Goal: Task Accomplishment & Management: Manage account settings

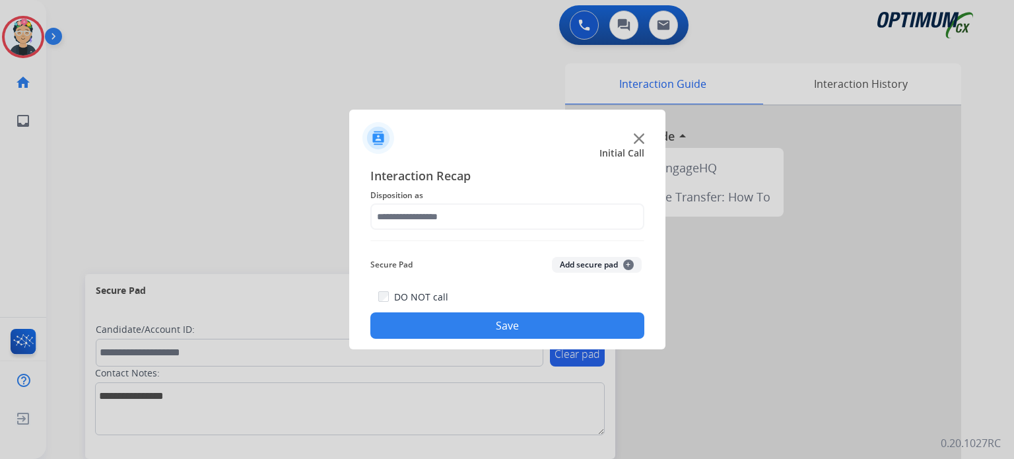
click at [637, 147] on span "Initial Call" at bounding box center [621, 153] width 45 height 13
click at [638, 139] on img at bounding box center [639, 138] width 11 height 11
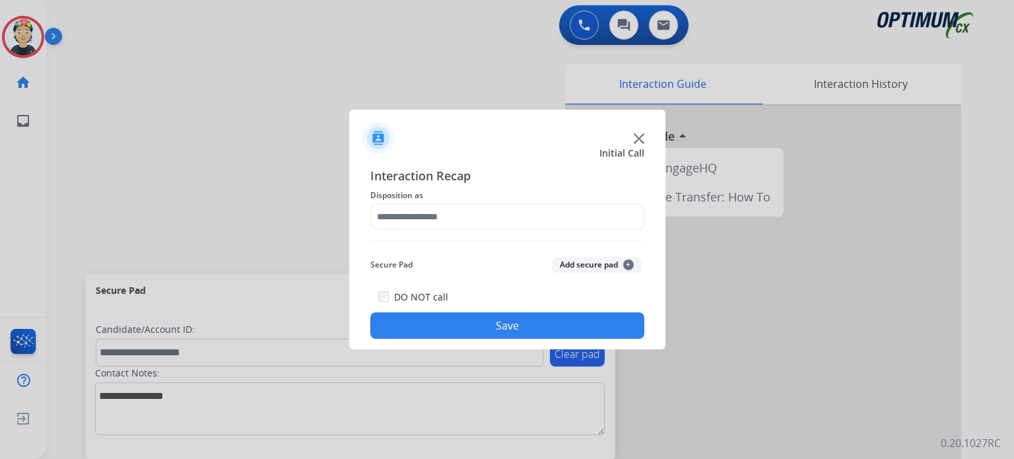
click at [638, 139] on img at bounding box center [639, 138] width 11 height 11
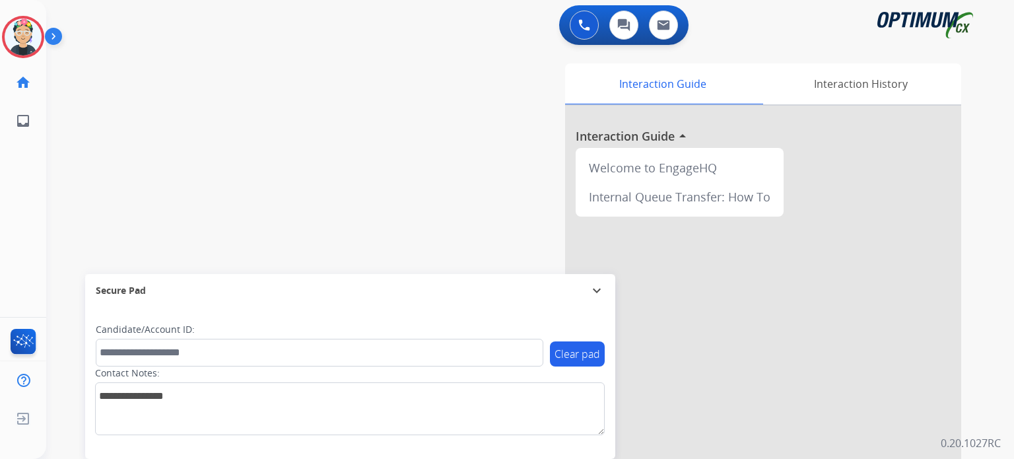
click at [638, 139] on div at bounding box center [763, 352] width 396 height 492
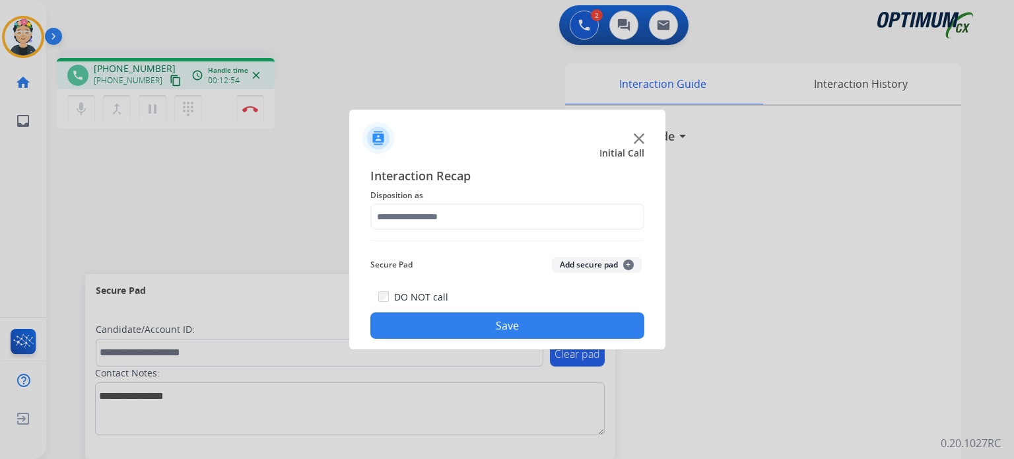
click at [642, 143] on img at bounding box center [639, 138] width 11 height 11
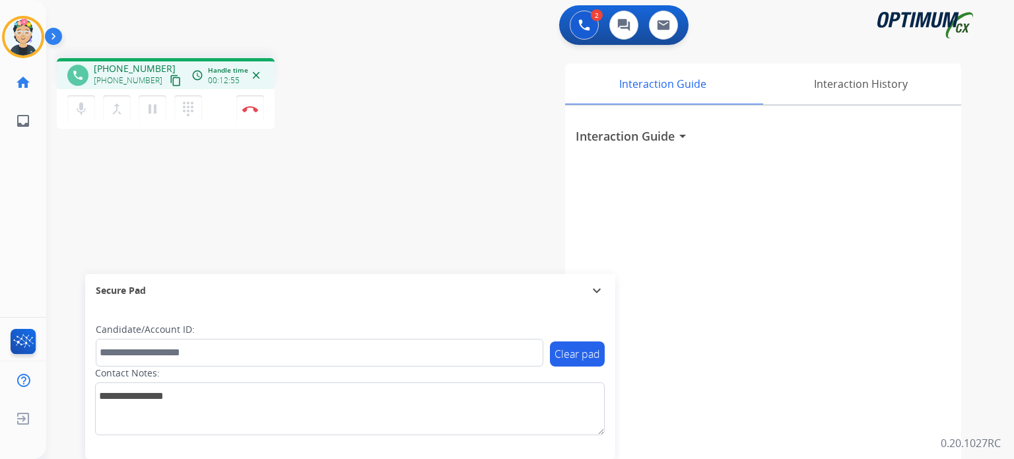
click at [638, 141] on h3 "Interaction Guide" at bounding box center [625, 136] width 99 height 18
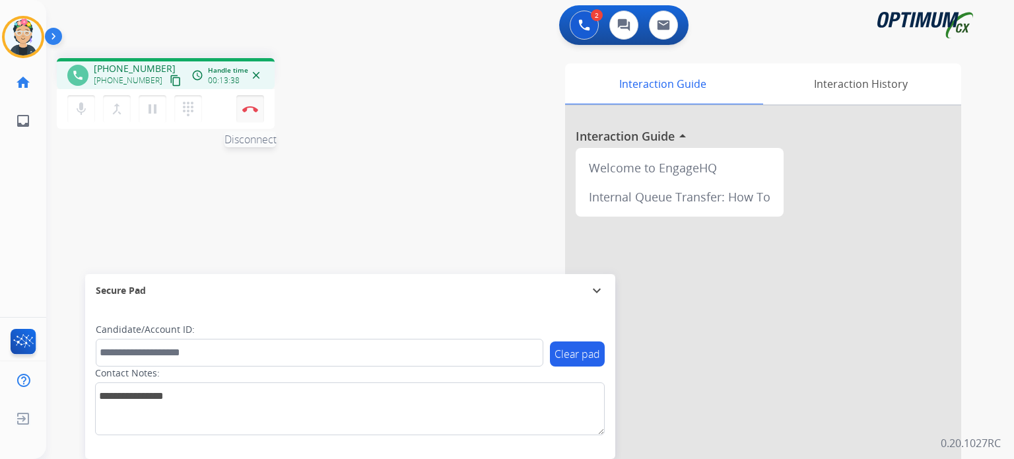
click at [243, 110] on img at bounding box center [250, 109] width 16 height 7
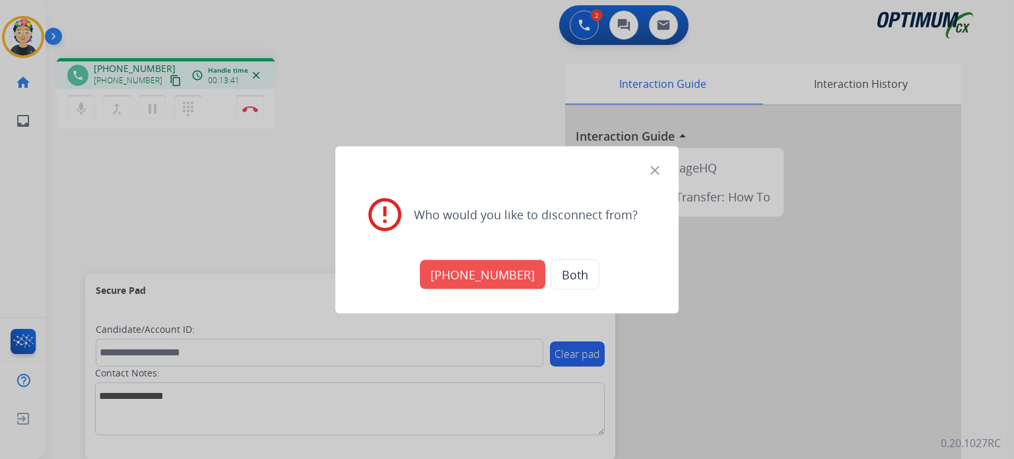
click at [573, 273] on button "Both" at bounding box center [574, 274] width 49 height 30
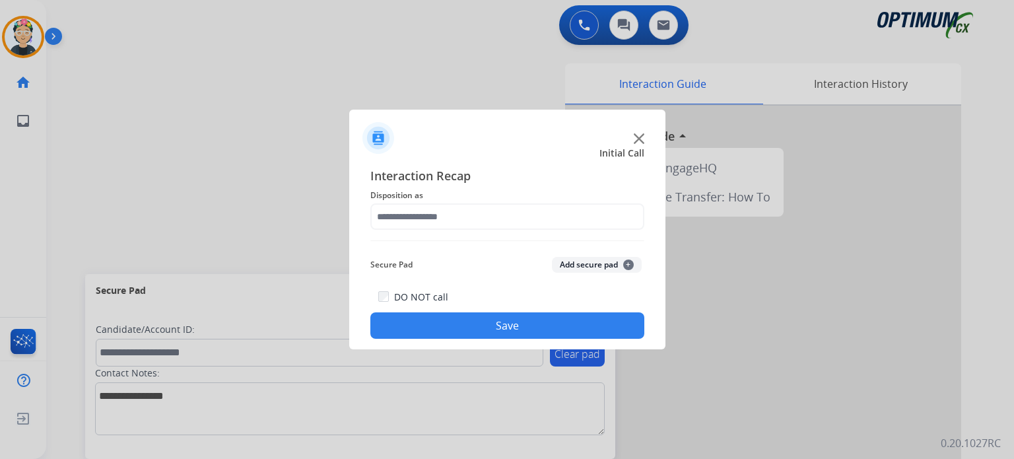
click at [634, 144] on div at bounding box center [507, 133] width 316 height 46
click at [637, 136] on img at bounding box center [639, 138] width 11 height 11
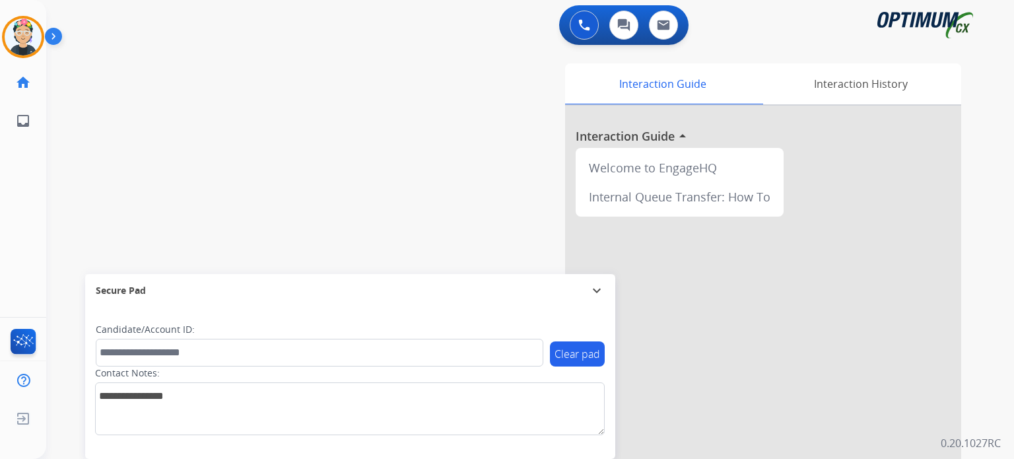
click at [637, 135] on div at bounding box center [763, 352] width 396 height 492
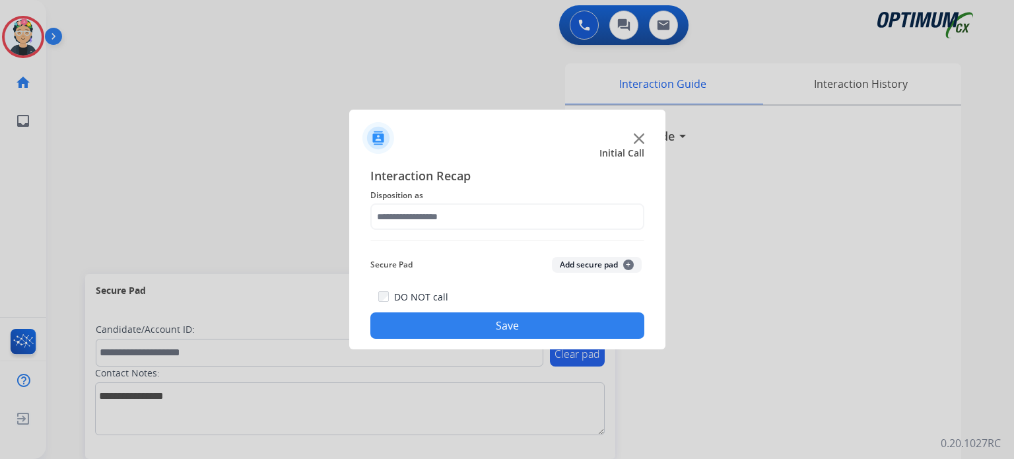
click at [225, 195] on div at bounding box center [507, 229] width 1014 height 459
click at [21, 39] on div at bounding box center [507, 229] width 1014 height 459
click at [639, 142] on img at bounding box center [639, 138] width 11 height 11
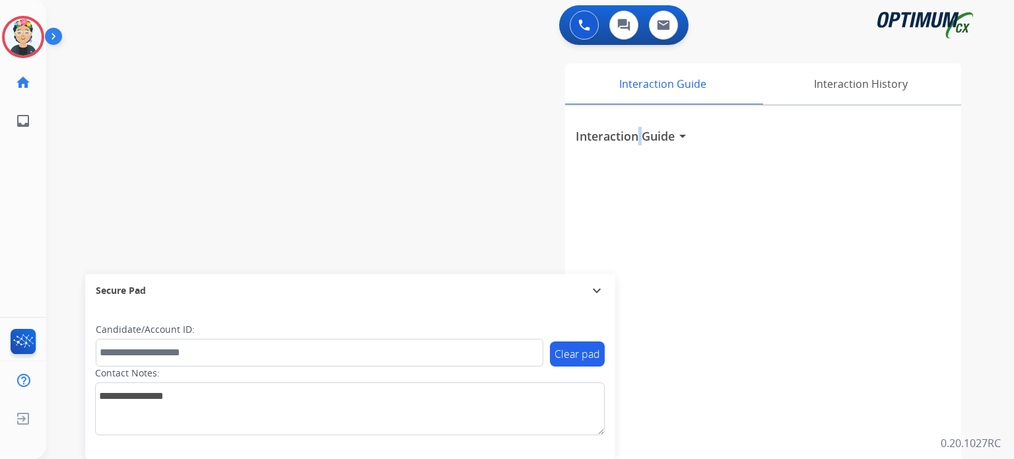
click at [639, 142] on h3 "Interaction Guide" at bounding box center [625, 136] width 99 height 18
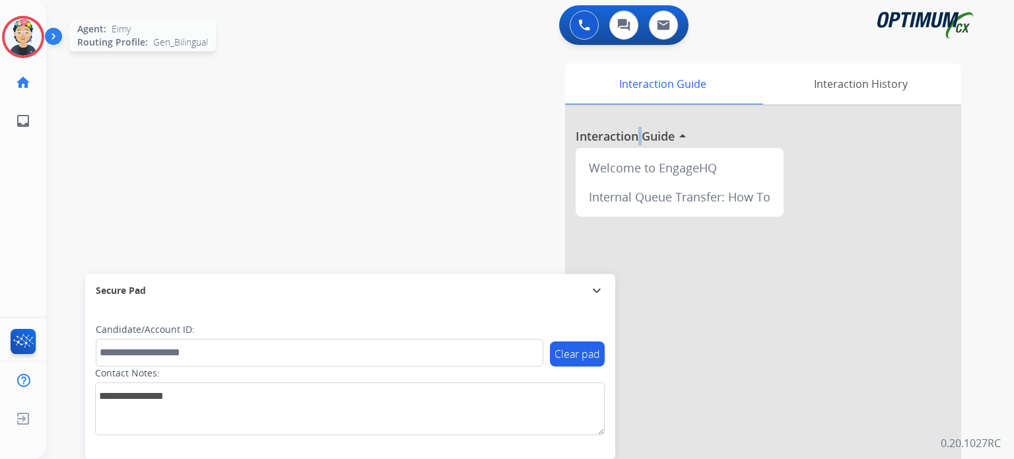
drag, startPoint x: 22, startPoint y: 46, endPoint x: 34, endPoint y: 52, distance: 13.6
click at [22, 46] on img at bounding box center [23, 36] width 37 height 37
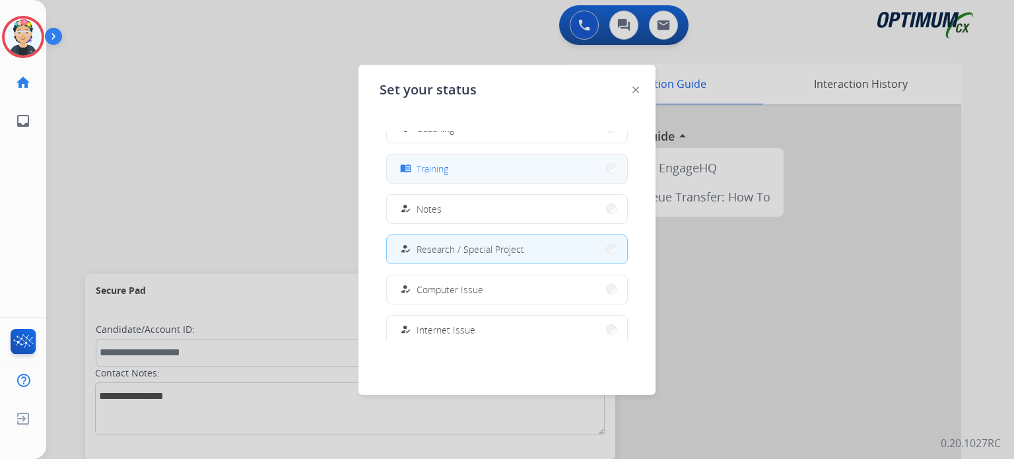
scroll to position [65, 0]
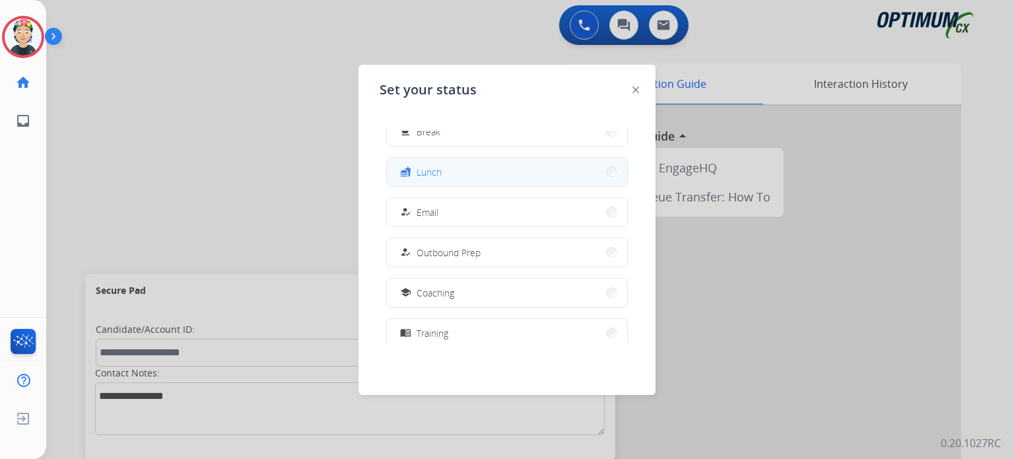
click at [441, 171] on span "Lunch" at bounding box center [428, 172] width 25 height 14
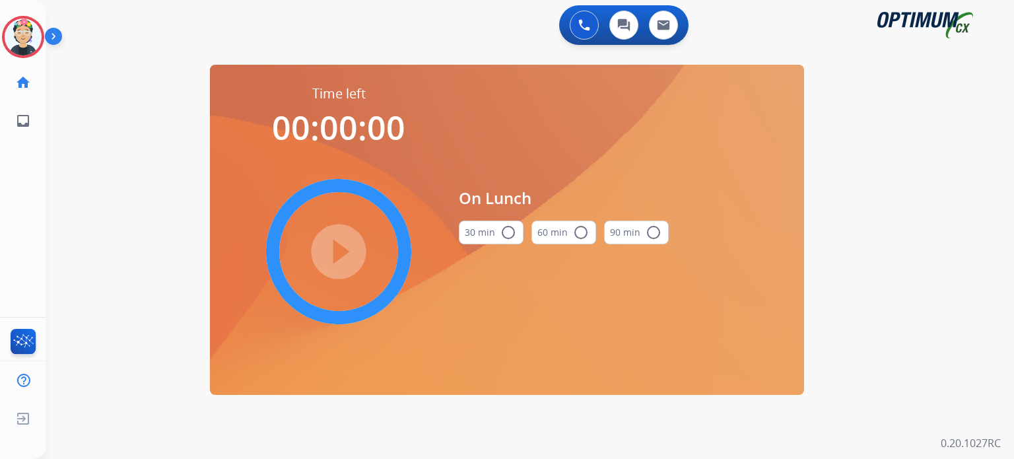
click at [490, 234] on button "30 min radio_button_unchecked" at bounding box center [491, 232] width 65 height 24
click at [335, 247] on mat-icon "play_circle_filled" at bounding box center [339, 252] width 16 height 16
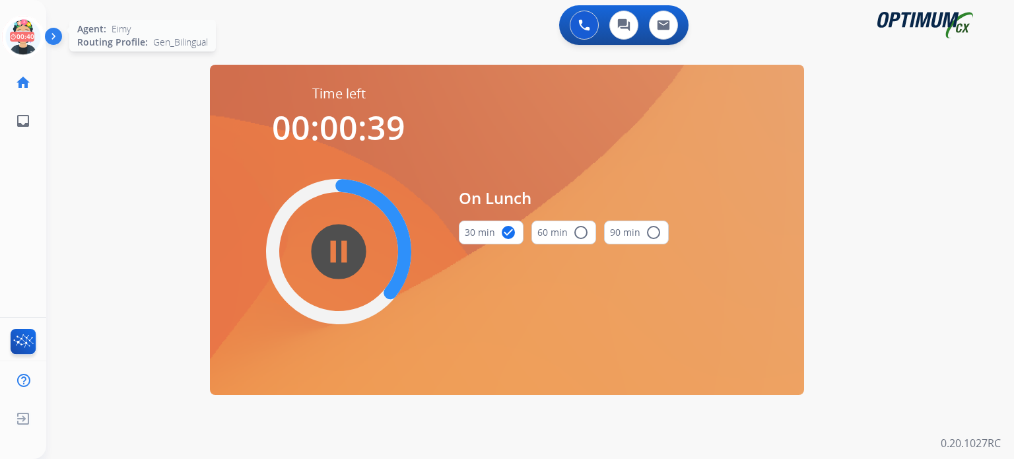
click at [30, 39] on icon at bounding box center [23, 37] width 43 height 43
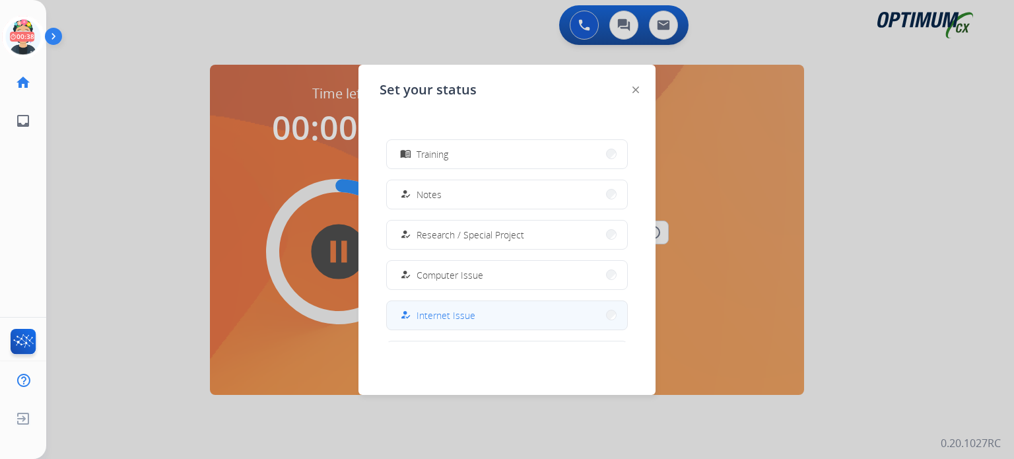
scroll to position [329, 0]
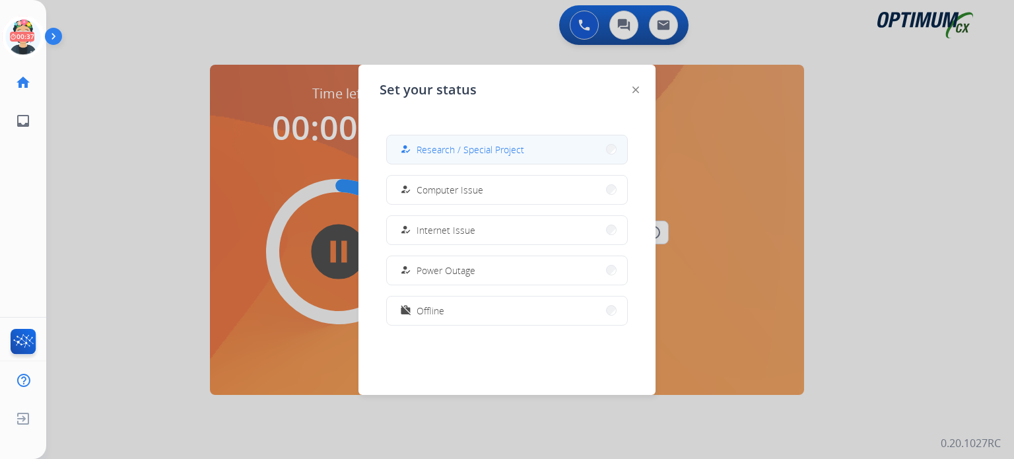
click at [492, 156] on div "how_to_reg Research / Special Project" at bounding box center [460, 149] width 127 height 16
